Goal: Task Accomplishment & Management: Use online tool/utility

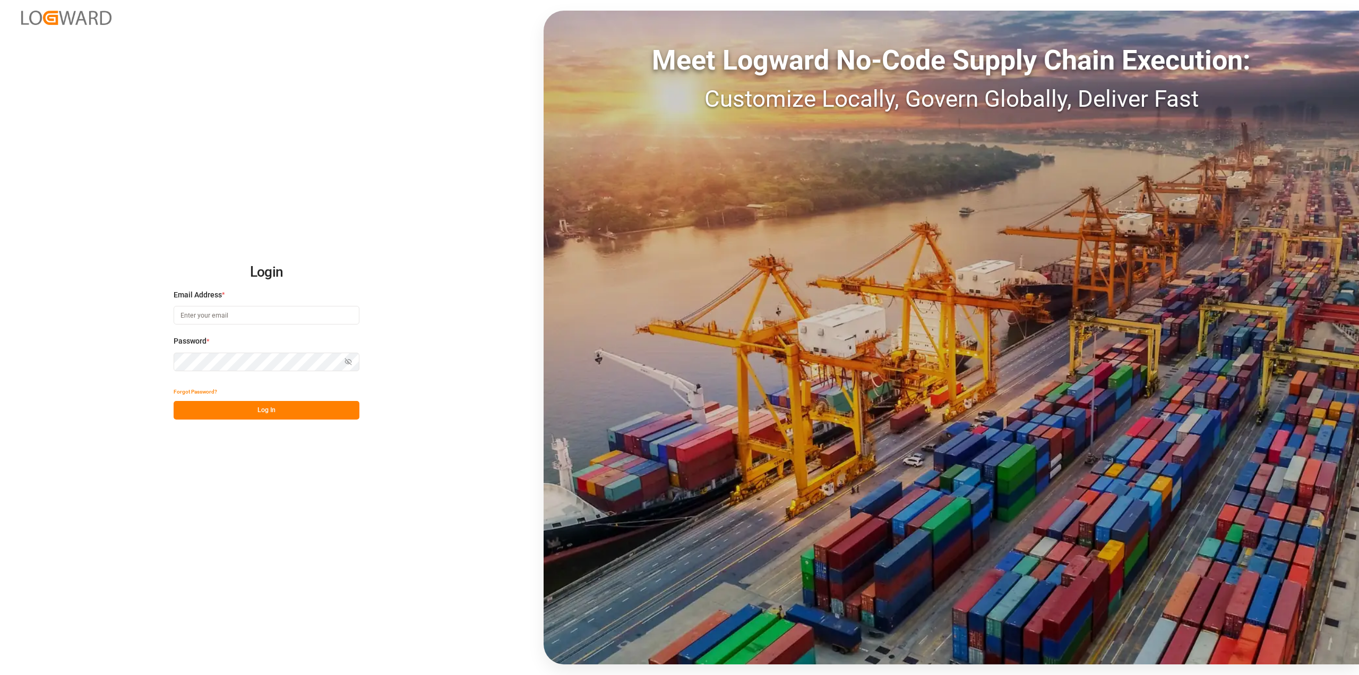
click at [266, 314] on input at bounding box center [267, 315] width 186 height 19
type input "[PERSON_NAME][EMAIL_ADDRESS][PERSON_NAME][DOMAIN_NAME]"
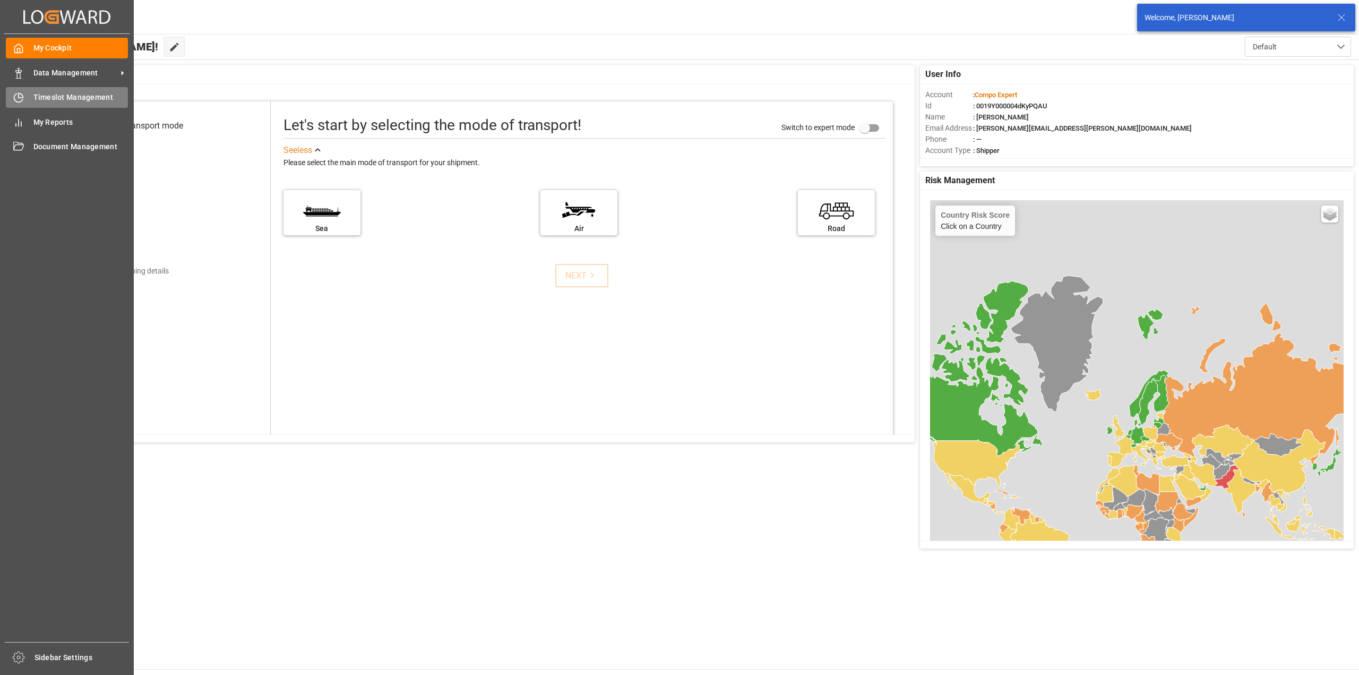
click at [18, 99] on icon at bounding box center [18, 97] width 11 height 11
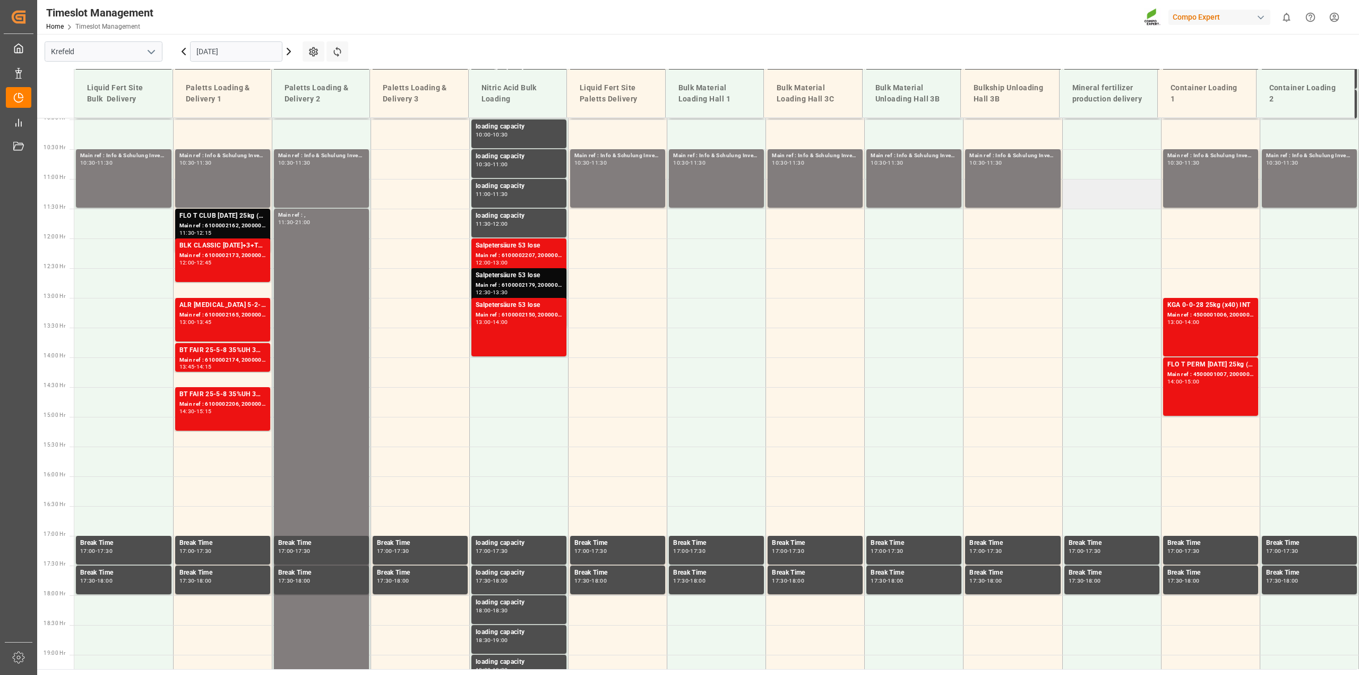
scroll to position [619, 0]
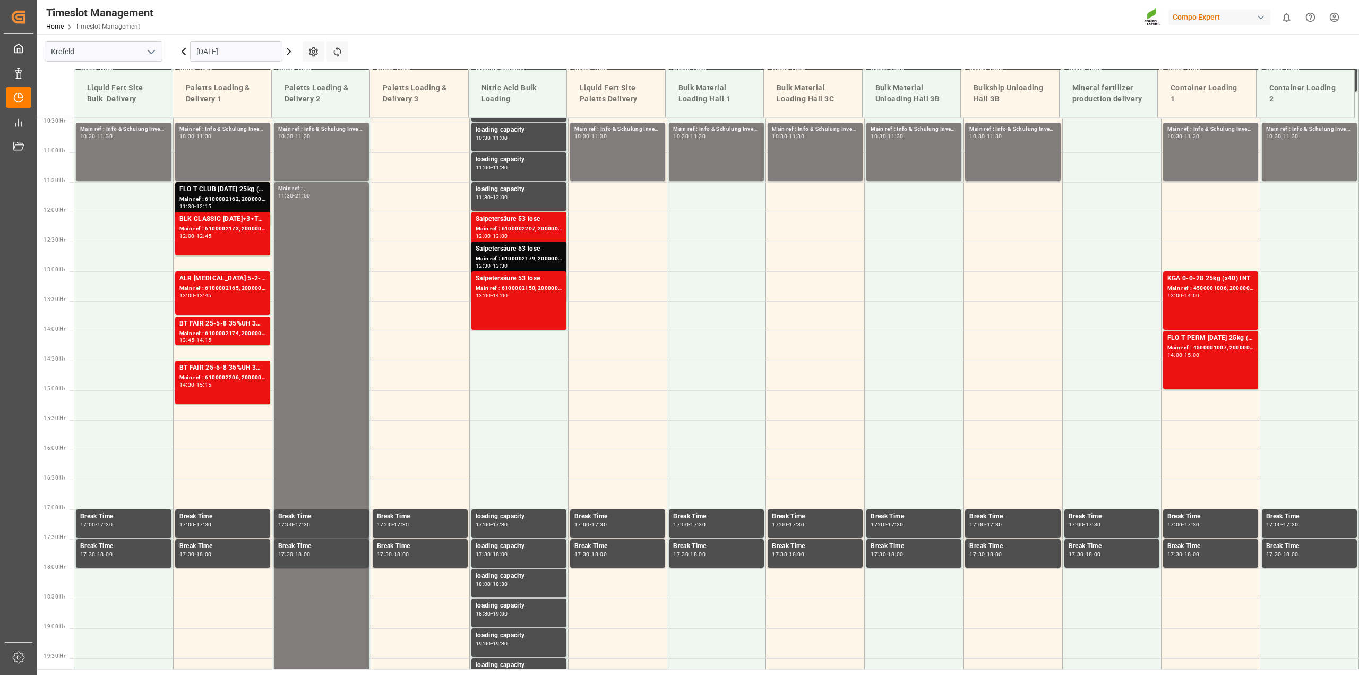
click at [182, 54] on icon at bounding box center [183, 51] width 13 height 13
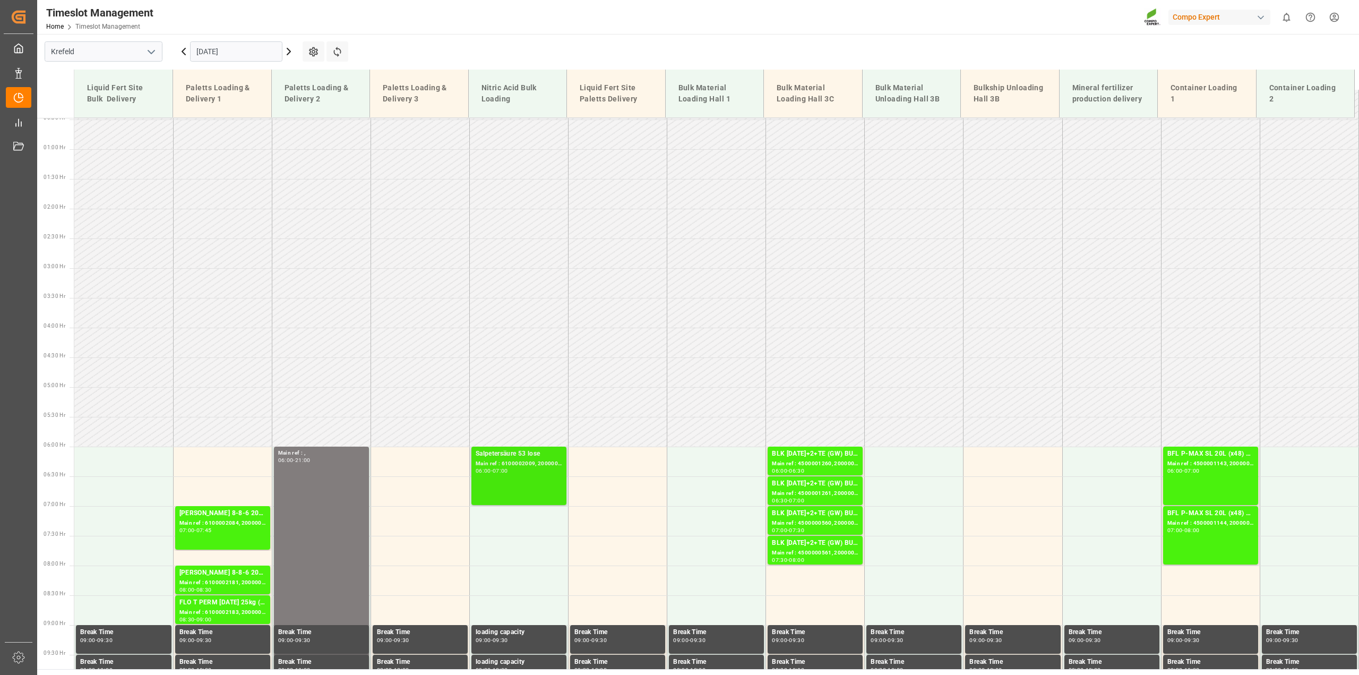
scroll to position [0, 0]
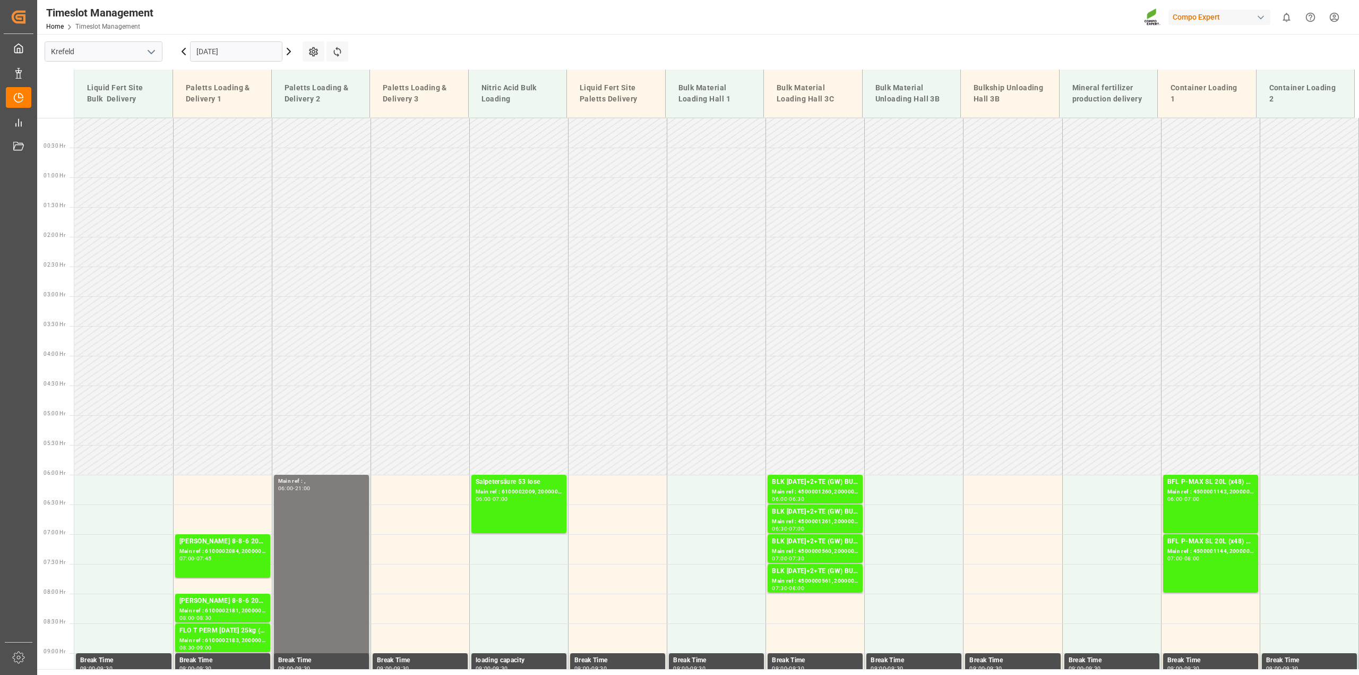
click at [287, 51] on icon at bounding box center [288, 51] width 13 height 13
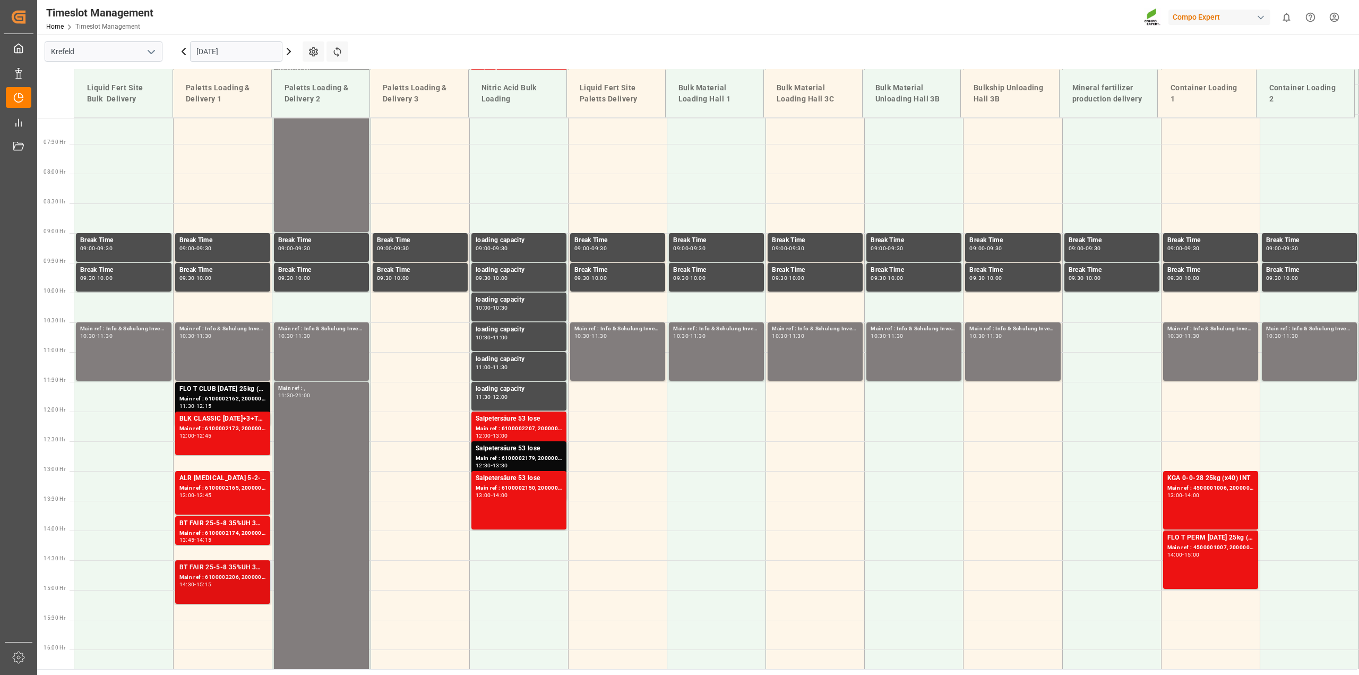
scroll to position [420, 0]
